Goal: Information Seeking & Learning: Compare options

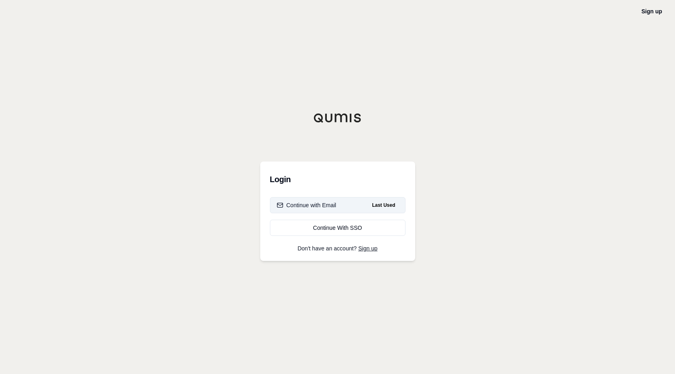
click at [327, 205] on div "Continue with Email" at bounding box center [307, 205] width 60 height 8
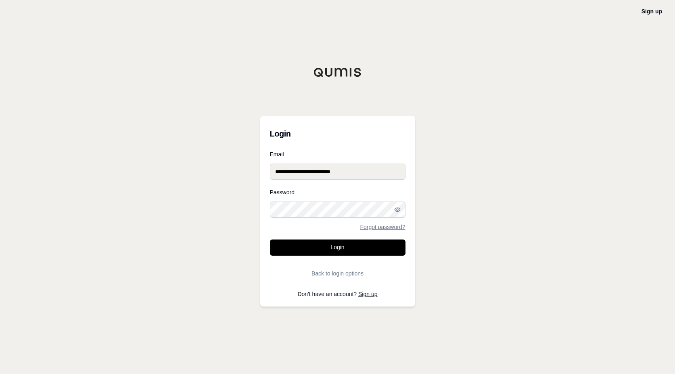
type input "**********"
click at [337, 247] on button "Login" at bounding box center [338, 247] width 136 height 16
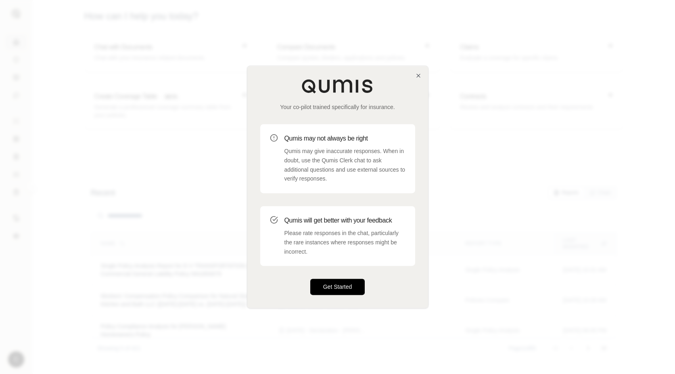
click at [343, 288] on button "Get Started" at bounding box center [337, 287] width 55 height 16
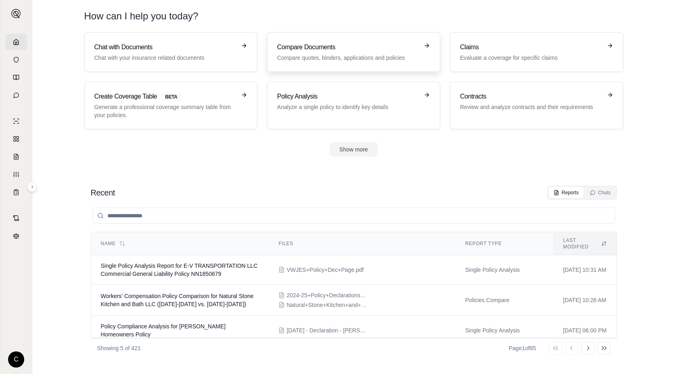
click at [308, 61] on p "Compare quotes, binders, applications and policies" at bounding box center [348, 58] width 142 height 8
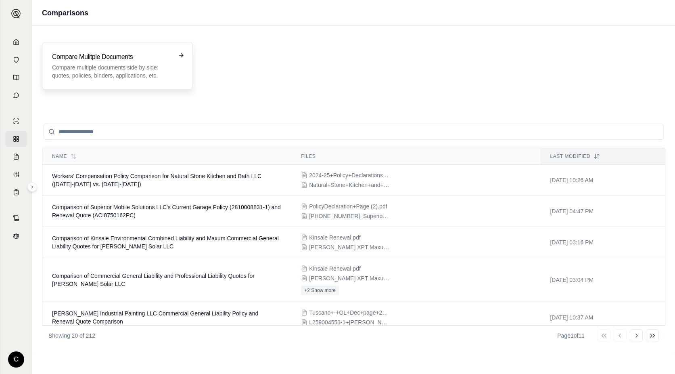
click at [135, 61] on h3 "Compare Mulitple Documents" at bounding box center [111, 57] width 119 height 10
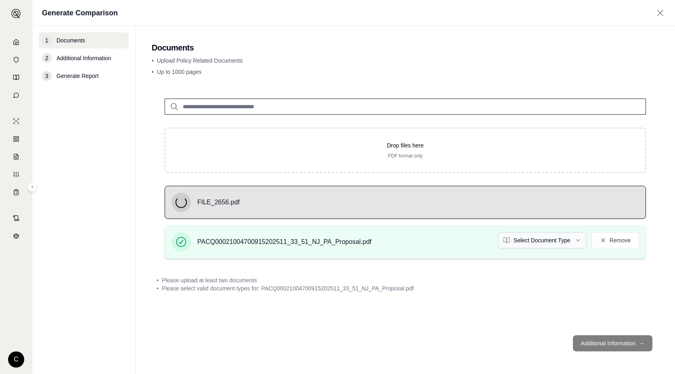
click at [517, 240] on html "C Generate Comparison 1 Documents 2 Additional Information 3 Generate Report Do…" at bounding box center [337, 187] width 675 height 374
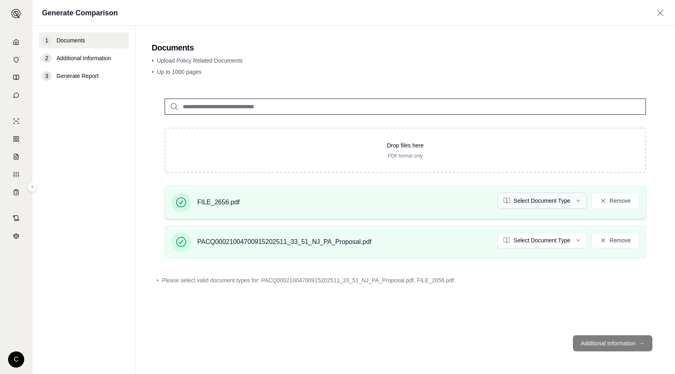
click at [546, 206] on html "C Generate Comparison 1 Documents 2 Additional Information 3 Generate Report Do…" at bounding box center [337, 187] width 675 height 374
click at [619, 355] on footer "Additional Information →" at bounding box center [405, 343] width 507 height 29
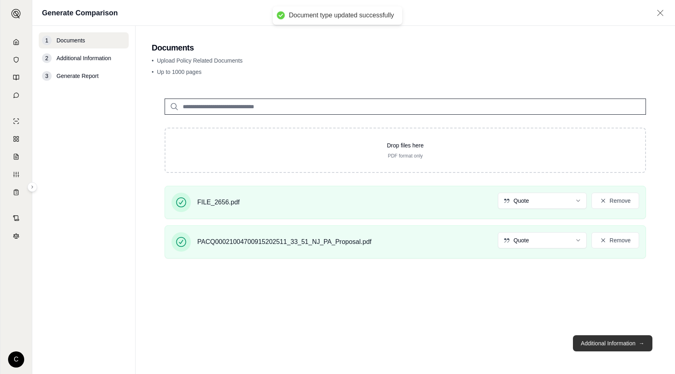
click at [618, 344] on button "Additional Information →" at bounding box center [613, 343] width 80 height 16
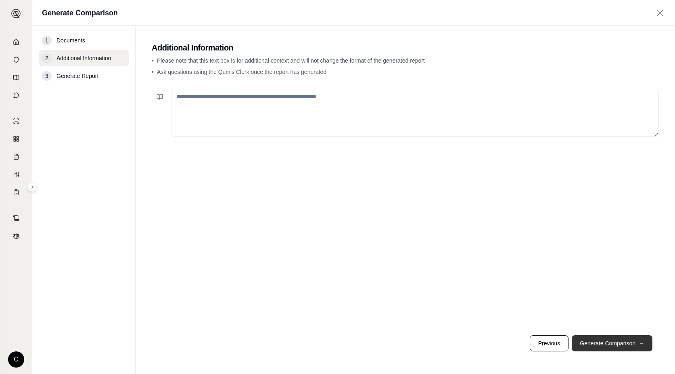
click at [618, 344] on button "Generate Comparison →" at bounding box center [612, 343] width 81 height 16
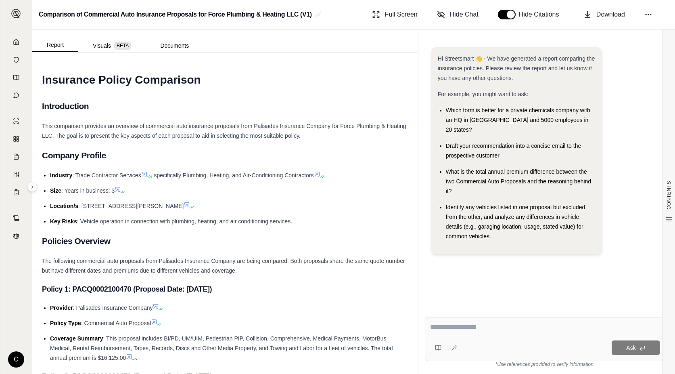
click at [502, 335] on div "Ask" at bounding box center [545, 339] width 241 height 44
type textarea "**********"
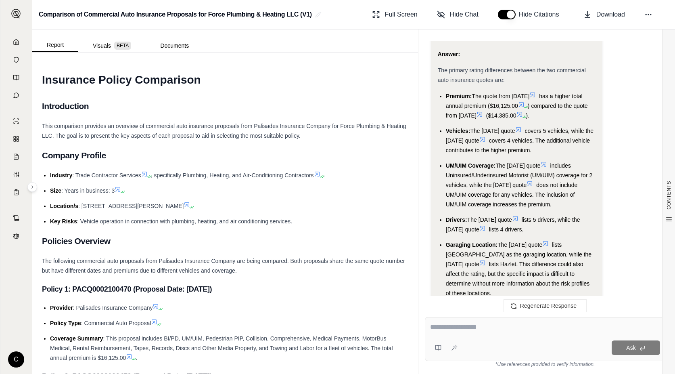
scroll to position [1558, 0]
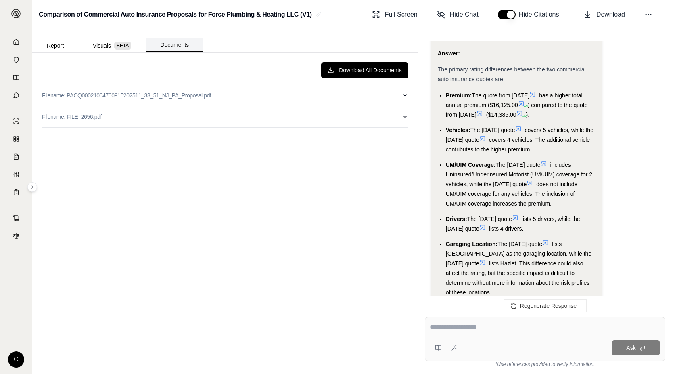
click at [176, 48] on button "Documents" at bounding box center [175, 45] width 58 height 14
click at [401, 94] on button "Filename: PACQ00021004700915202511_33_51_NJ_PA_Proposal.pdf" at bounding box center [225, 95] width 366 height 21
drag, startPoint x: 56, startPoint y: 22, endPoint x: 48, endPoint y: 25, distance: 8.6
click at [56, 22] on div "Comparison of Commercial Auto Insurance Proposals for Force Plumbing & Heating …" at bounding box center [353, 14] width 643 height 29
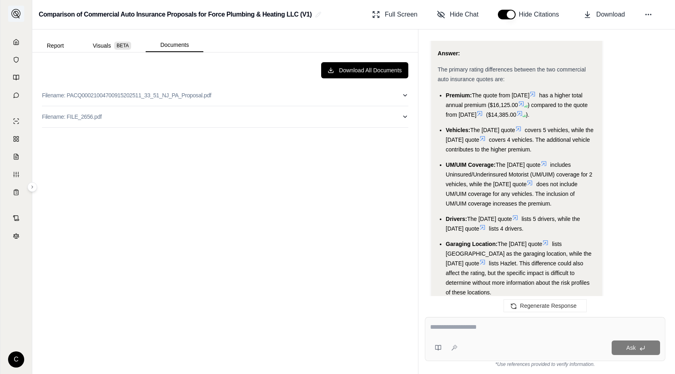
click at [17, 15] on img at bounding box center [16, 14] width 10 height 10
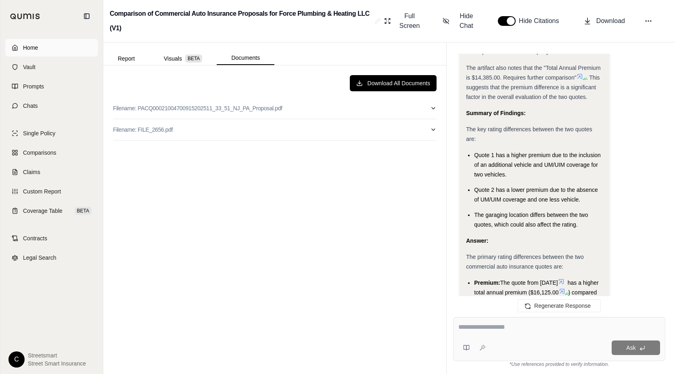
click at [23, 55] on link "Home" at bounding box center [51, 48] width 93 height 18
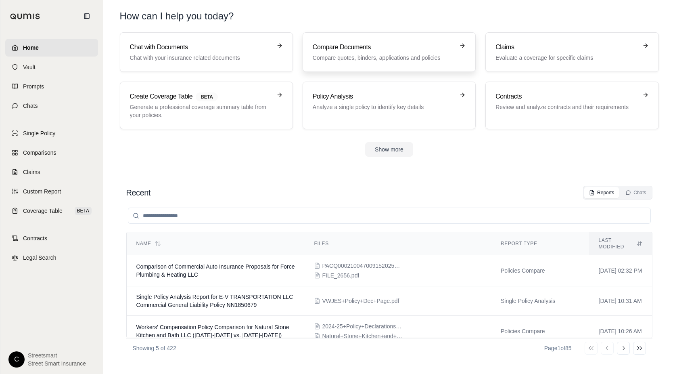
click at [382, 56] on p "Compare quotes, binders, applications and policies" at bounding box center [384, 58] width 142 height 8
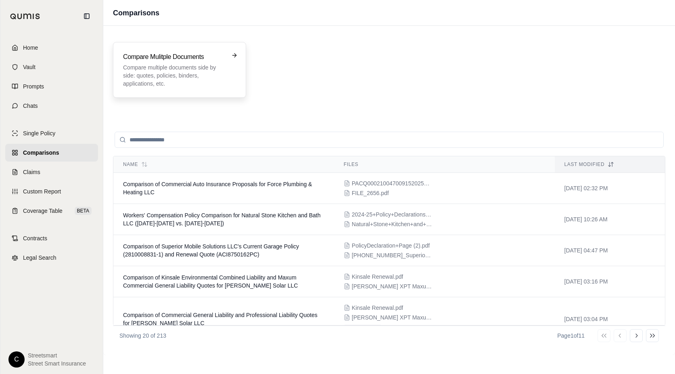
click at [142, 84] on p "Compare multiple documents side by side: quotes, policies, binders, application…" at bounding box center [174, 75] width 102 height 24
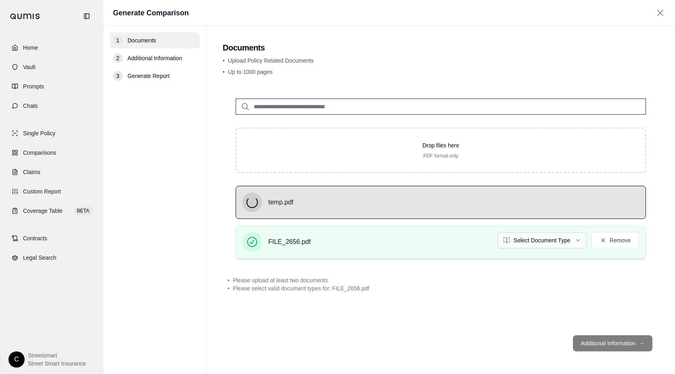
click at [549, 236] on html "Home Vault Prompts Chats Single Policy Comparisons Claims Custom Report Coverag…" at bounding box center [337, 187] width 675 height 374
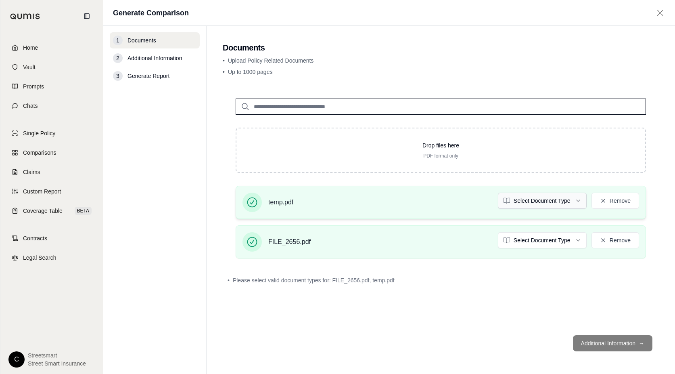
click at [536, 198] on html "Home Vault Prompts Chats Single Policy Comparisons Claims Custom Report Coverag…" at bounding box center [337, 187] width 675 height 374
click at [534, 238] on html "Document type updated successfully Home Vault Prompts Chats Single Policy Compa…" at bounding box center [337, 187] width 675 height 374
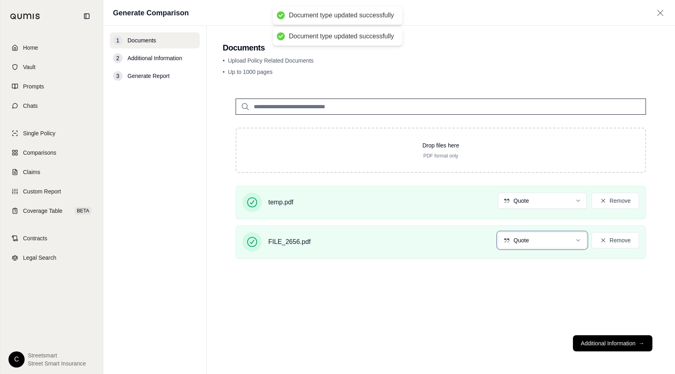
click at [457, 257] on html "Document type updated successfully Document type updated successfully Home Vaul…" at bounding box center [337, 187] width 675 height 374
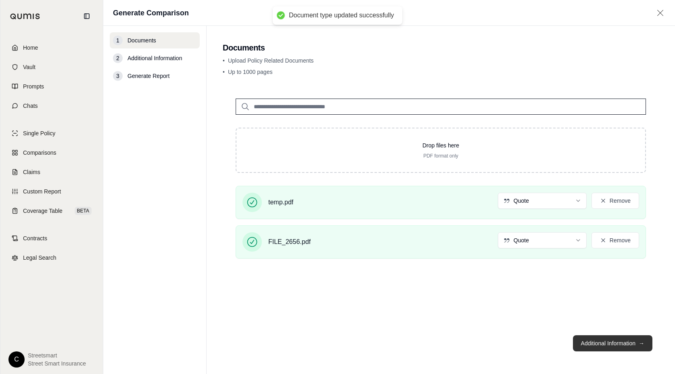
click at [622, 344] on button "Additional Information →" at bounding box center [613, 343] width 80 height 16
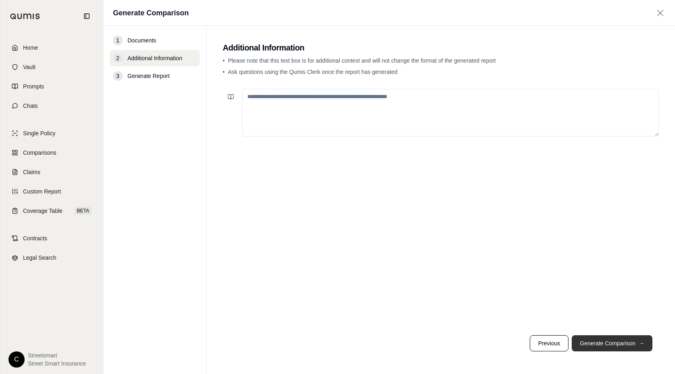
click at [601, 345] on button "Generate Comparison →" at bounding box center [612, 343] width 81 height 16
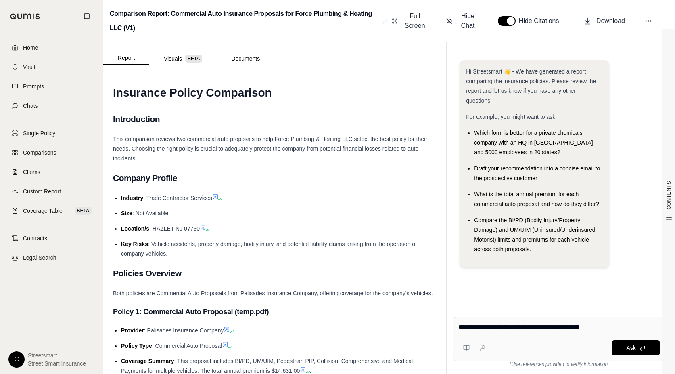
type textarea "**********"
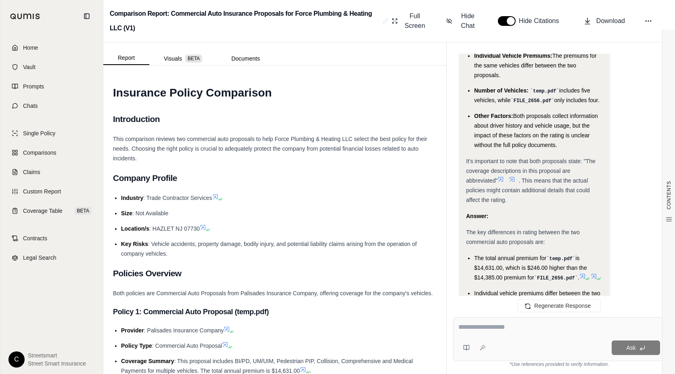
scroll to position [1503, 0]
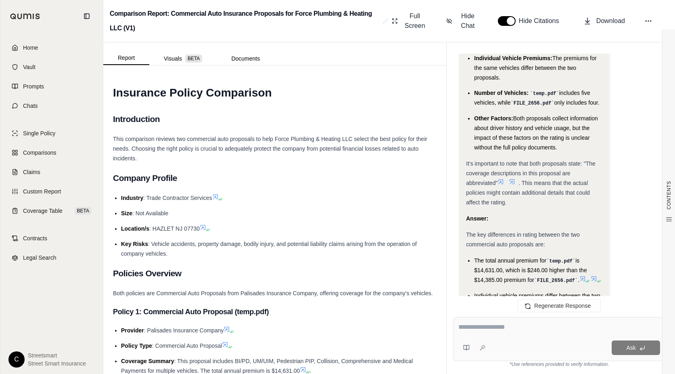
click at [483, 330] on textarea at bounding box center [560, 327] width 202 height 10
type textarea "**********"
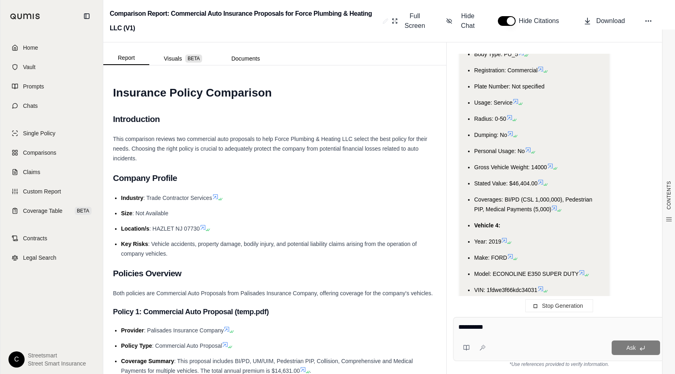
scroll to position [2837, 0]
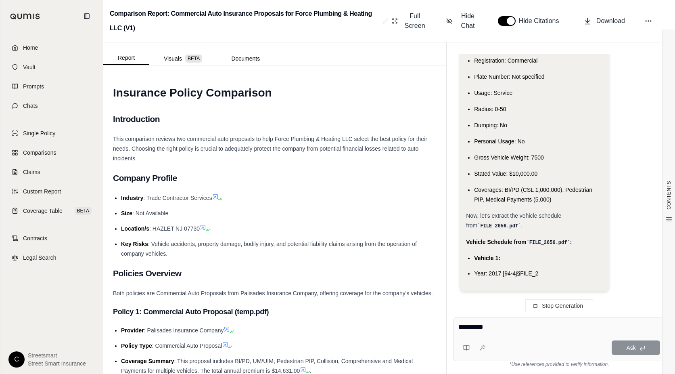
type textarea "**********"
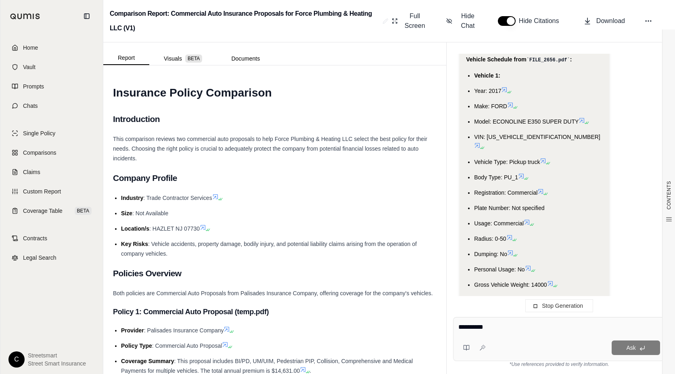
click at [518, 335] on div "**********" at bounding box center [559, 339] width 212 height 44
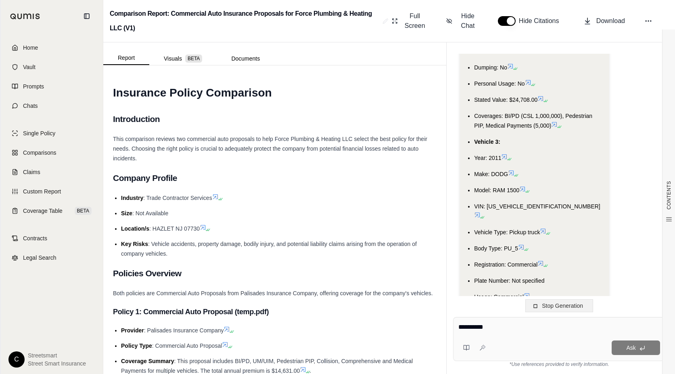
click at [561, 305] on span "Stop Generation" at bounding box center [562, 305] width 41 height 6
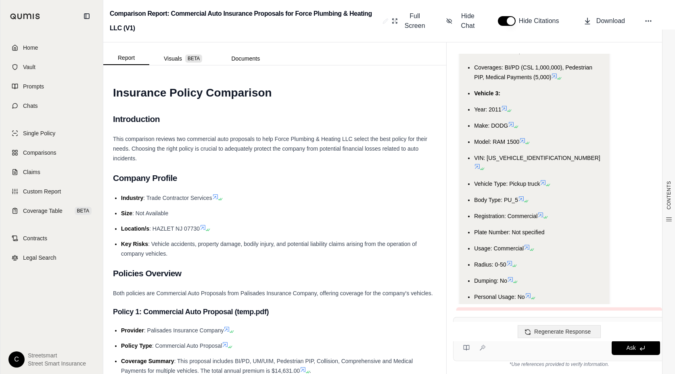
scroll to position [26, 0]
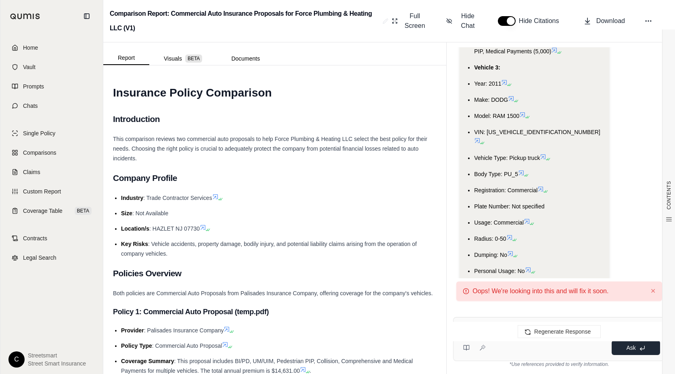
click at [633, 346] on span "Ask" at bounding box center [630, 347] width 9 height 6
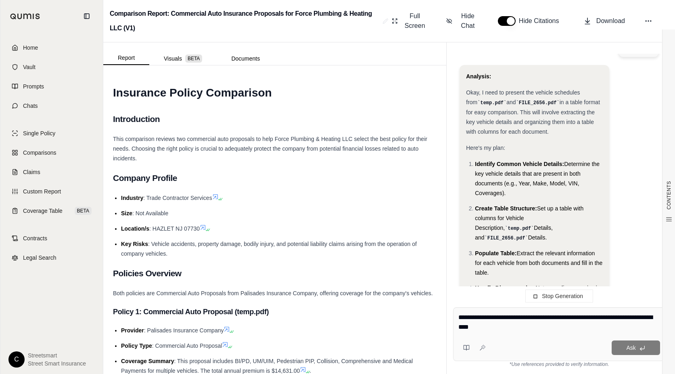
scroll to position [4418, 0]
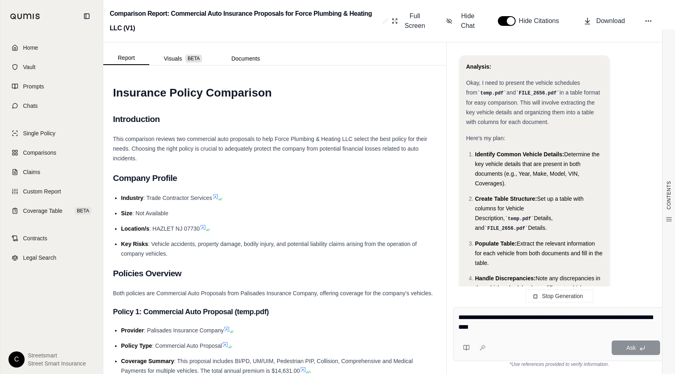
type textarea "**********"
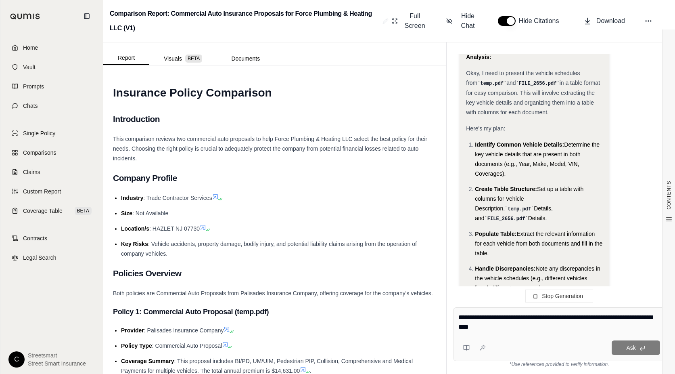
click at [536, 313] on textarea "**********" at bounding box center [560, 321] width 202 height 19
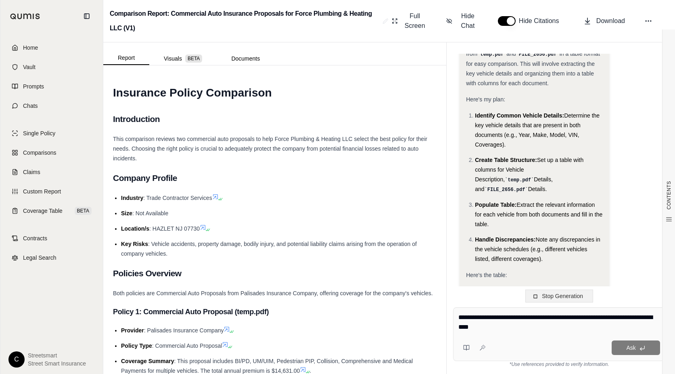
click at [538, 299] on icon at bounding box center [535, 296] width 6 height 6
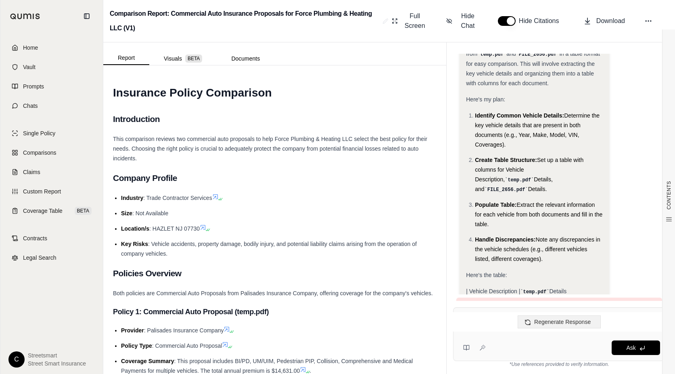
scroll to position [26, 0]
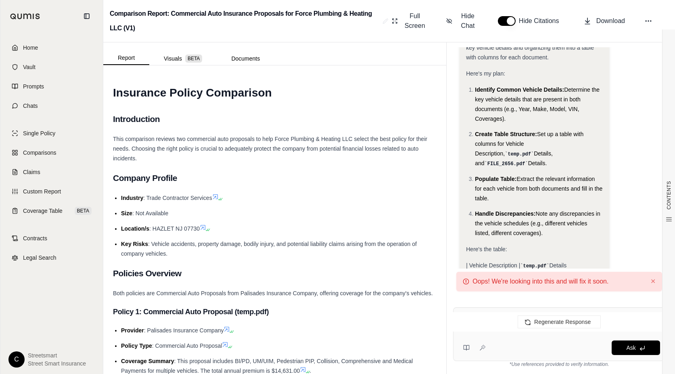
click at [494, 327] on div "Regenerate Response" at bounding box center [559, 321] width 225 height 19
drag, startPoint x: 481, startPoint y: 319, endPoint x: 479, endPoint y: 328, distance: 8.7
click at [481, 319] on div "Regenerate Response" at bounding box center [559, 321] width 225 height 19
click at [485, 348] on icon at bounding box center [484, 348] width 0 height 0
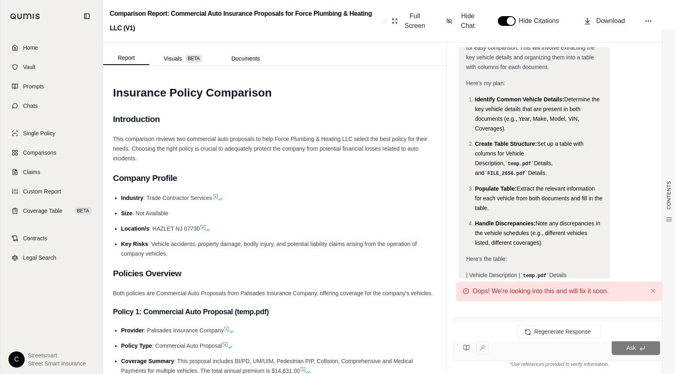
scroll to position [0, 0]
click at [650, 288] on div "Oops! We're looking into this and will fix it soon. ✕" at bounding box center [559, 290] width 206 height 19
click at [652, 289] on button "✕" at bounding box center [653, 291] width 5 height 10
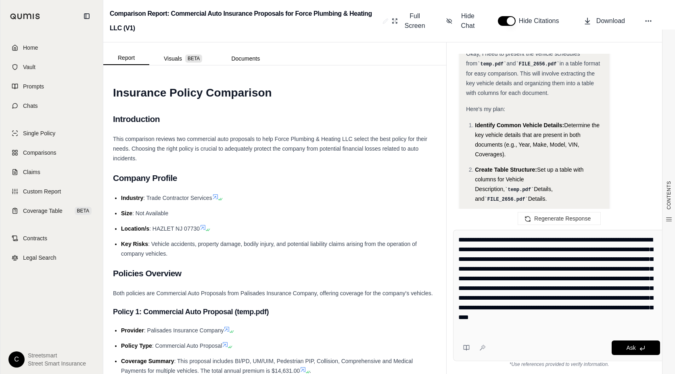
click at [565, 324] on textarea "**********" at bounding box center [560, 283] width 202 height 97
paste textarea "**********"
paste textarea
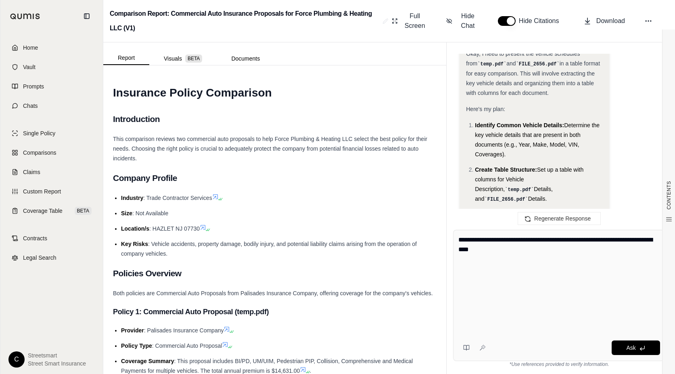
scroll to position [0, 0]
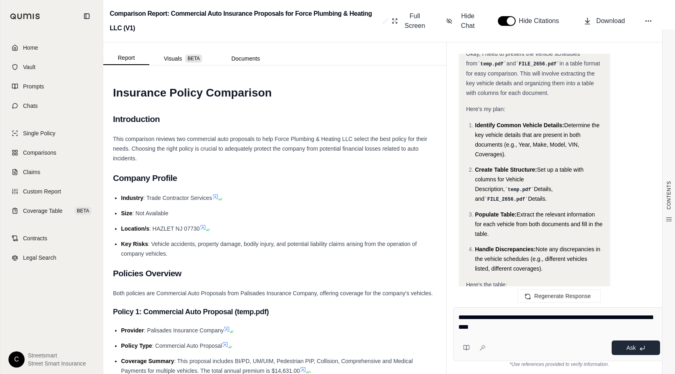
type textarea "**********"
click at [635, 343] on button "Ask" at bounding box center [636, 347] width 48 height 15
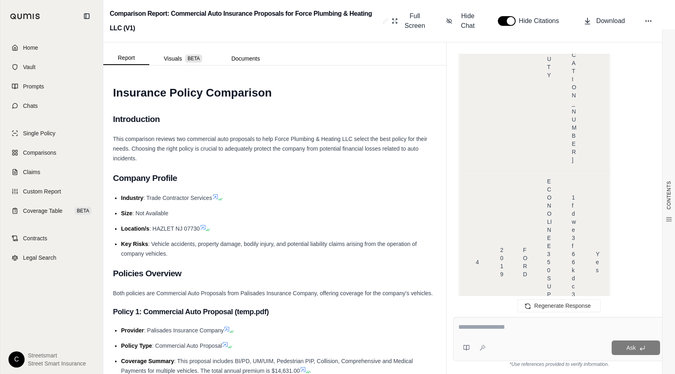
scroll to position [6014, 0]
click at [48, 45] on link "Home" at bounding box center [51, 48] width 93 height 18
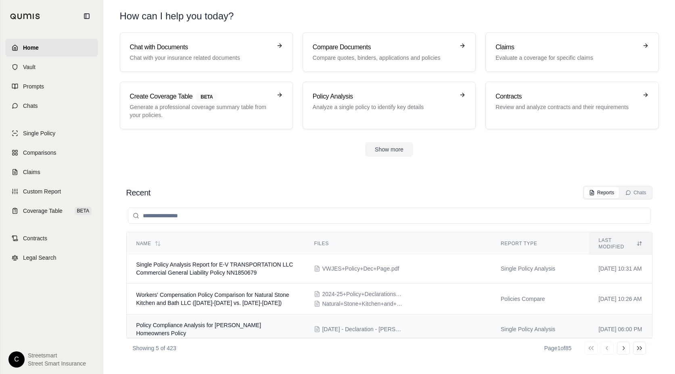
scroll to position [63, 0]
click at [338, 43] on h3 "Compare Documents" at bounding box center [384, 47] width 142 height 10
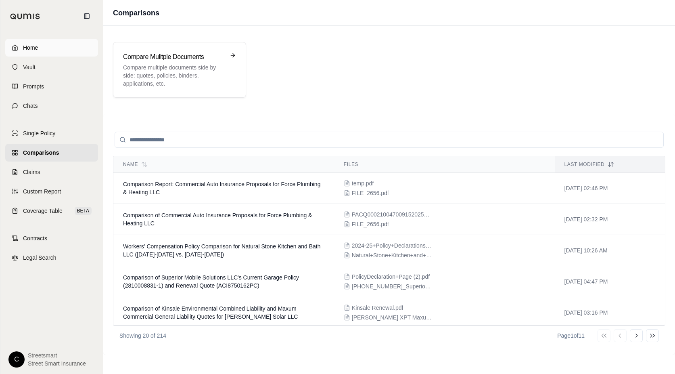
click at [31, 44] on span "Home" at bounding box center [30, 48] width 15 height 8
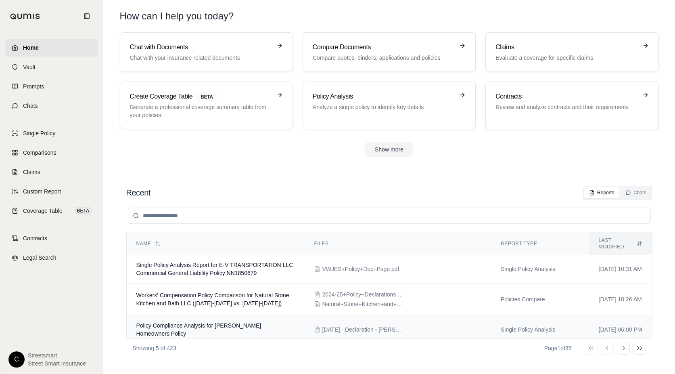
scroll to position [1, 0]
click at [622, 350] on icon at bounding box center [623, 348] width 6 height 6
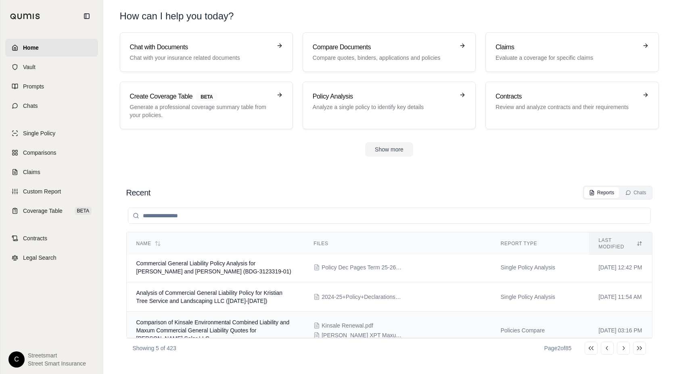
scroll to position [39, 0]
click at [420, 322] on div "Kinsale Renewal.pdf [PERSON_NAME] XPT Maxum.pdf" at bounding box center [398, 331] width 168 height 18
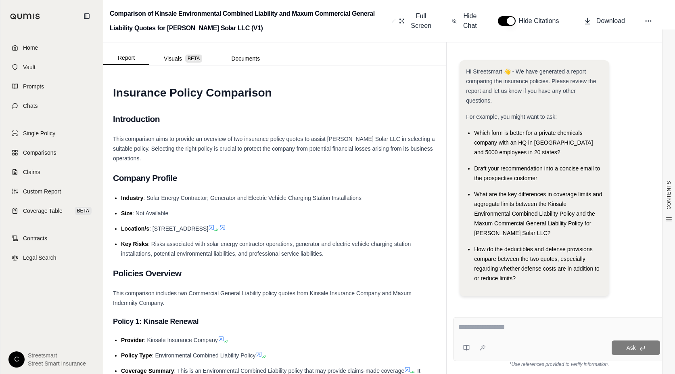
scroll to position [5, 0]
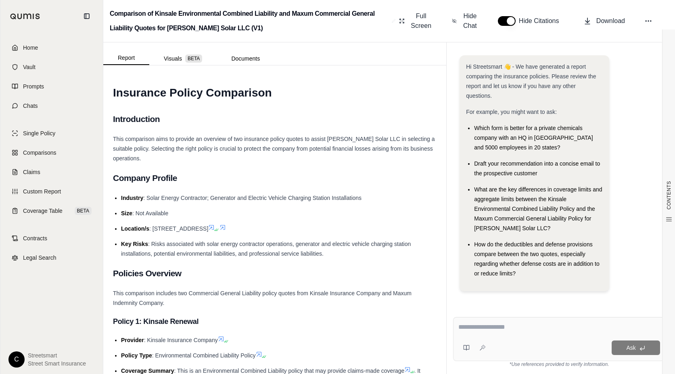
click at [477, 325] on textarea at bounding box center [560, 327] width 202 height 10
click at [473, 323] on textarea at bounding box center [560, 327] width 202 height 10
type textarea "**********"
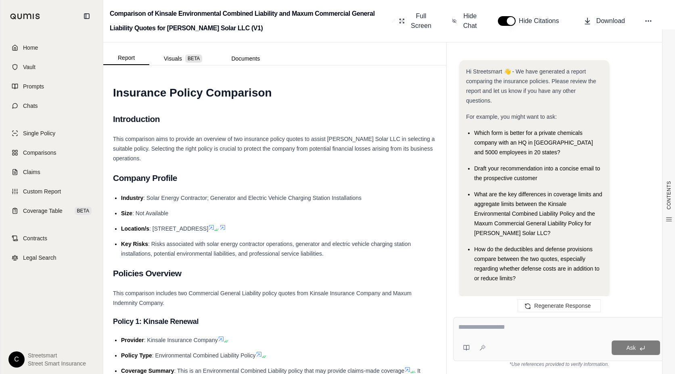
scroll to position [907, 0]
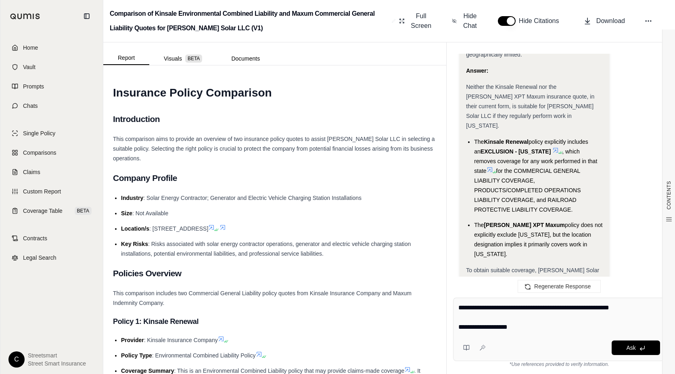
type textarea "**********"
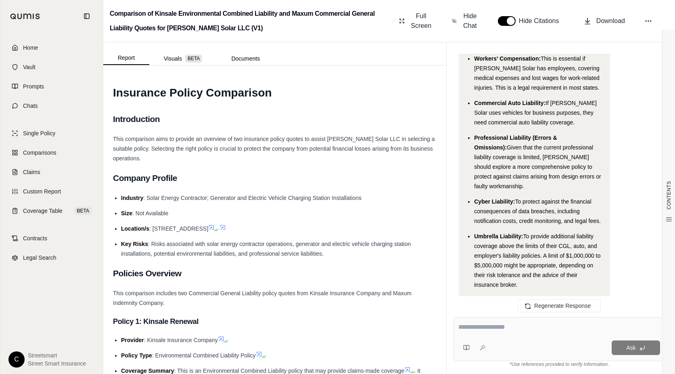
scroll to position [2317, 0]
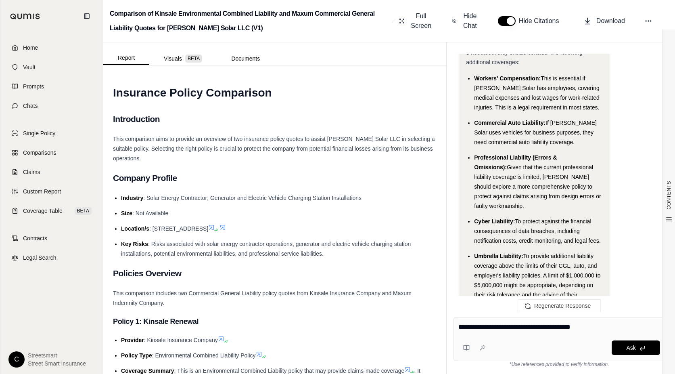
type textarea "**********"
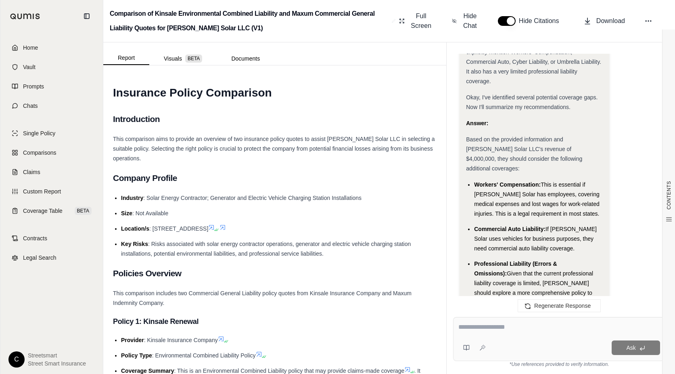
scroll to position [2209, 0]
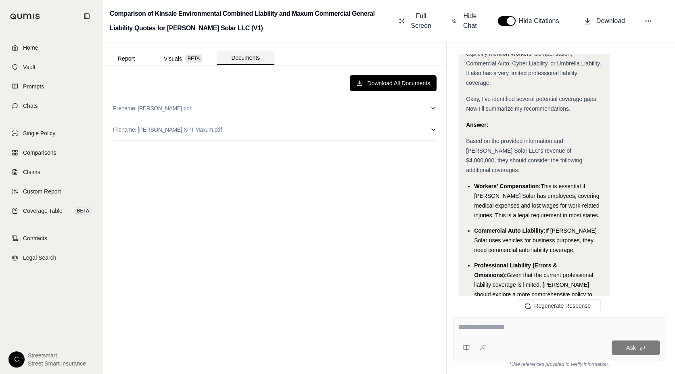
click at [237, 54] on button "Documents" at bounding box center [246, 58] width 58 height 14
